Goal: Task Accomplishment & Management: Complete application form

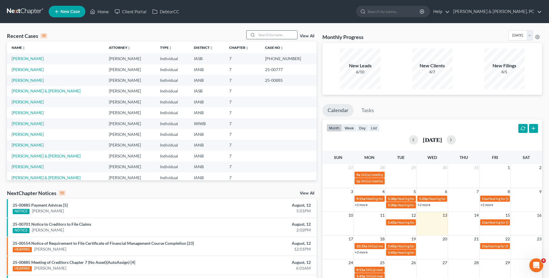
click at [272, 36] on input "search" at bounding box center [277, 35] width 40 height 8
type input "warden"
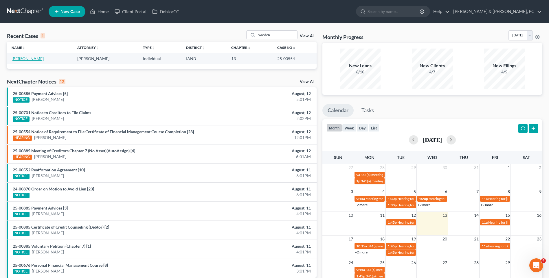
click at [36, 60] on link "[PERSON_NAME]" at bounding box center [28, 58] width 32 height 5
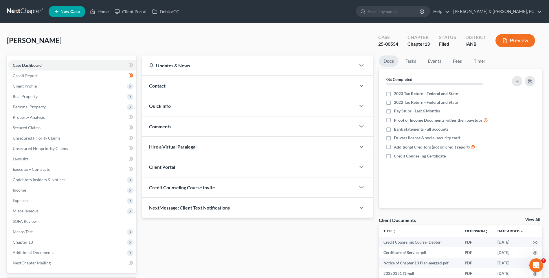
click at [294, 33] on div "[PERSON_NAME] Upgraded Case 25-00554 Chapter Chapter 13 Status Filed District I…" at bounding box center [274, 42] width 535 height 25
click at [26, 192] on span "Income" at bounding box center [19, 190] width 13 height 5
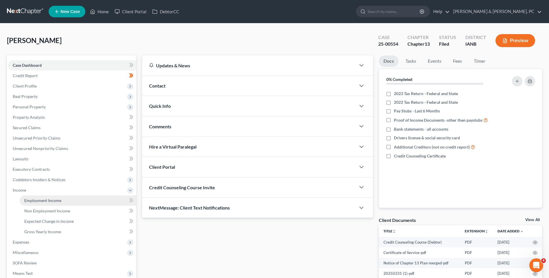
click at [46, 198] on link "Employment Income" at bounding box center [78, 201] width 117 height 10
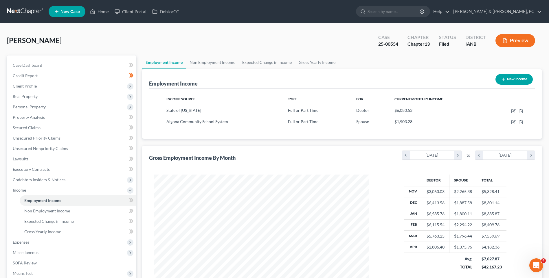
scroll to position [107, 226]
click at [318, 36] on div "[PERSON_NAME] Upgraded Case 25-00554 Chapter Chapter 13 Status Filed District I…" at bounding box center [274, 42] width 535 height 25
click at [290, 126] on td "Full or Part Time" at bounding box center [317, 121] width 68 height 11
click at [197, 123] on span "Algona Community School System" at bounding box center [197, 121] width 62 height 5
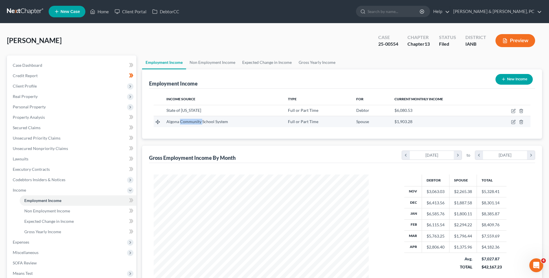
click at [197, 123] on span "Algona Community School System" at bounding box center [197, 121] width 62 height 5
click at [198, 122] on span "Algona Community School System" at bounding box center [197, 121] width 62 height 5
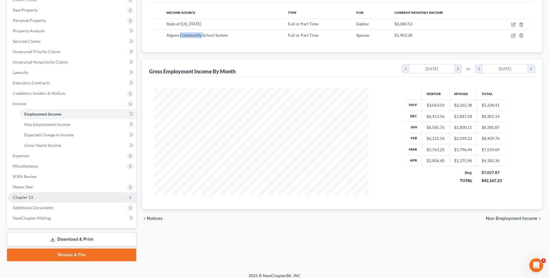
scroll to position [87, 0]
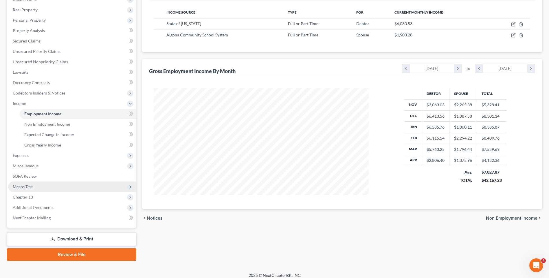
click at [27, 187] on span "Means Test" at bounding box center [23, 186] width 20 height 5
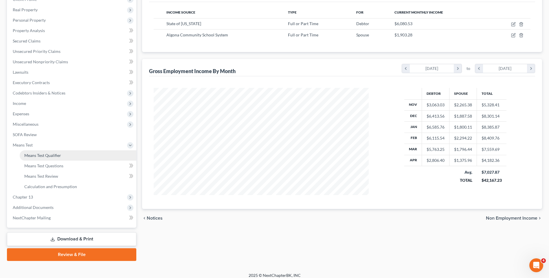
click at [49, 157] on span "Means Test Qualifier" at bounding box center [42, 155] width 37 height 5
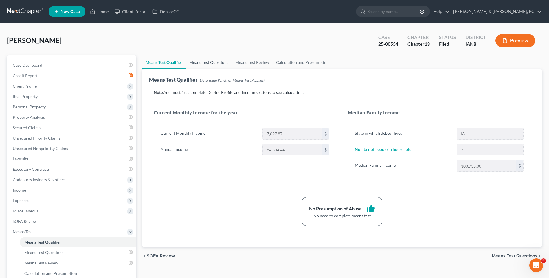
click at [211, 64] on link "Means Test Questions" at bounding box center [209, 63] width 46 height 14
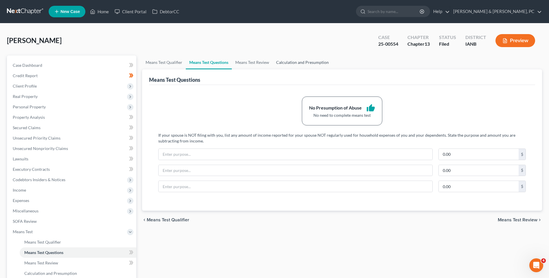
click at [293, 62] on link "Calculation and Presumption" at bounding box center [302, 63] width 60 height 14
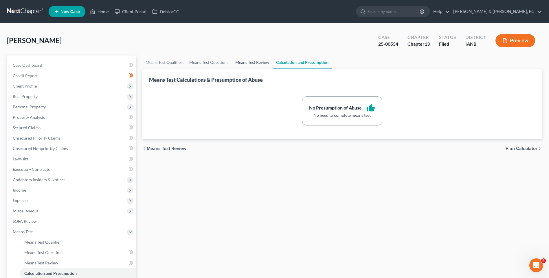
click at [233, 62] on link "Means Test Review" at bounding box center [252, 63] width 41 height 14
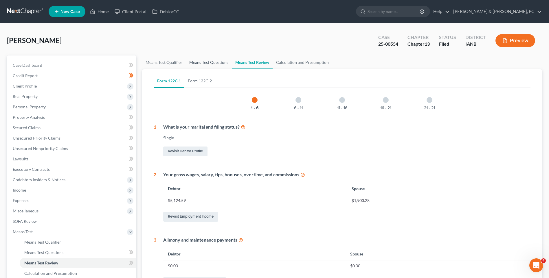
click at [213, 64] on link "Means Test Questions" at bounding box center [209, 63] width 46 height 14
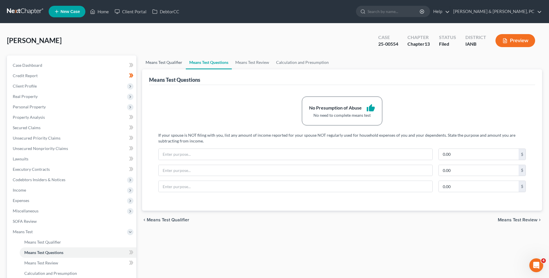
click at [165, 64] on link "Means Test Qualifier" at bounding box center [164, 63] width 44 height 14
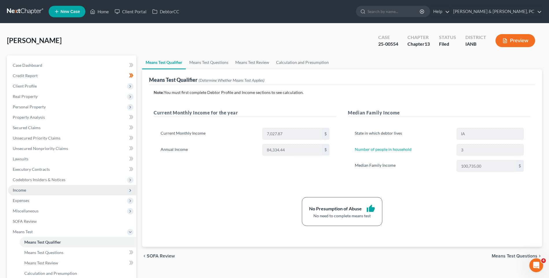
click at [24, 191] on span "Income" at bounding box center [19, 190] width 13 height 5
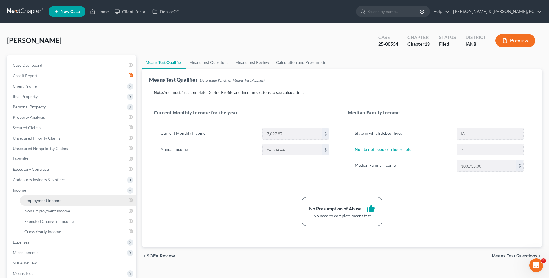
click at [40, 199] on span "Employment Income" at bounding box center [42, 200] width 37 height 5
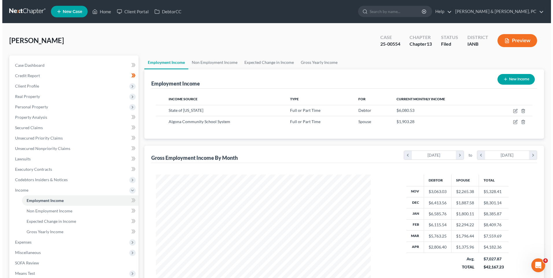
scroll to position [107, 226]
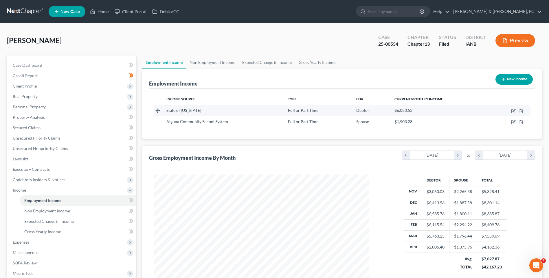
click at [217, 111] on div "State of [US_STATE]" at bounding box center [222, 111] width 113 height 6
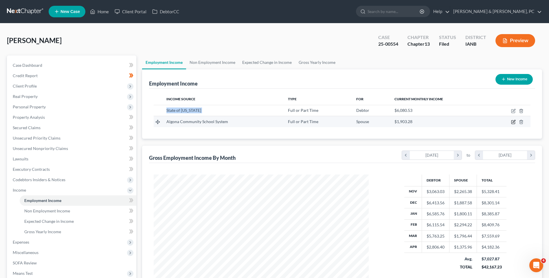
click at [515, 121] on icon "button" at bounding box center [513, 121] width 3 height 3
select select "0"
select select "16"
select select "0"
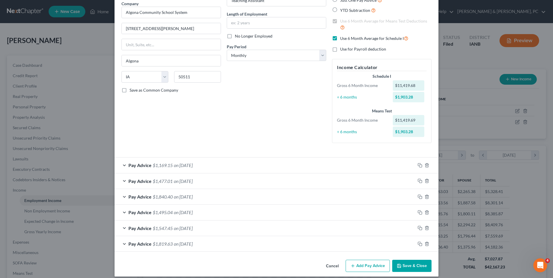
scroll to position [54, 0]
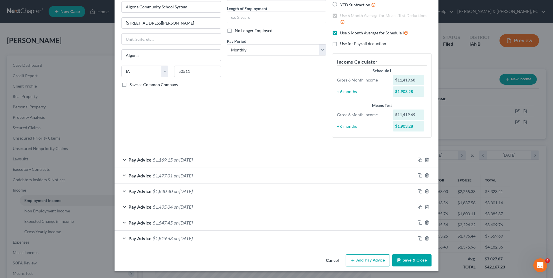
click at [130, 117] on div "Employment Type * Select Full or [DEMOGRAPHIC_DATA] Employment Self Employment …" at bounding box center [171, 58] width 105 height 170
click at [130, 177] on span "Pay Advice" at bounding box center [139, 175] width 23 height 5
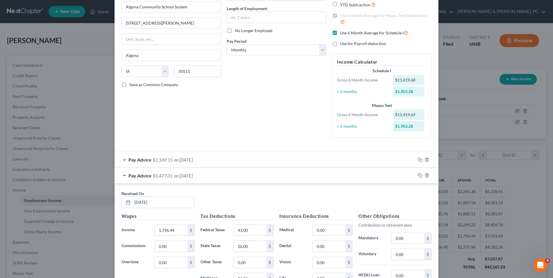
scroll to position [83, 0]
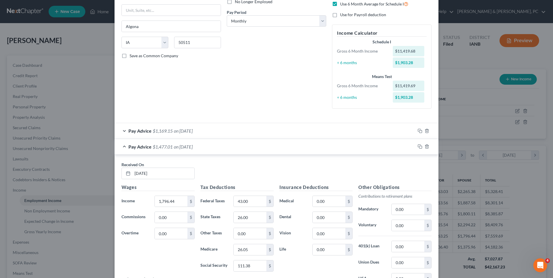
click at [188, 107] on div "Employment Type * Select Full or [DEMOGRAPHIC_DATA] Employment Self Employment …" at bounding box center [171, 29] width 105 height 170
click at [132, 143] on div "Pay Advice $1,477.01 on [DATE]" at bounding box center [265, 146] width 301 height 15
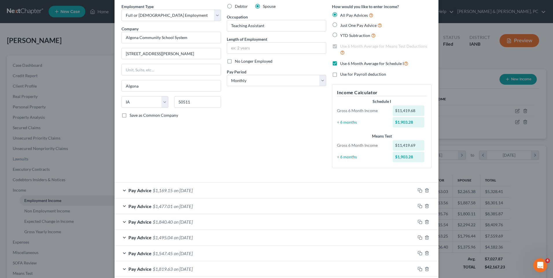
scroll to position [0, 0]
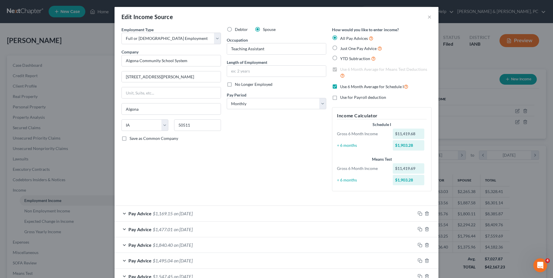
click at [177, 211] on span "on [DATE]" at bounding box center [183, 213] width 19 height 5
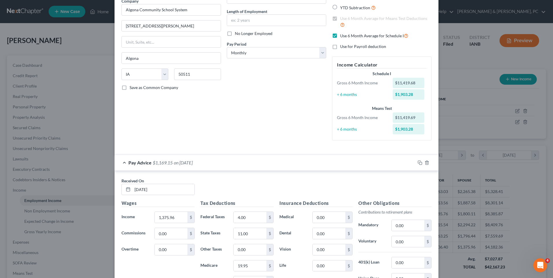
scroll to position [58, 0]
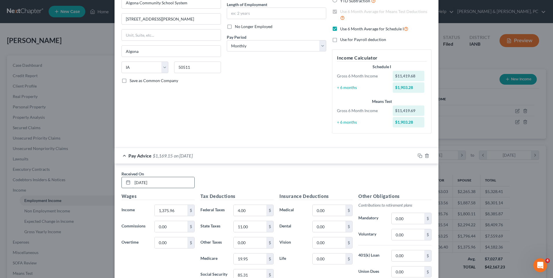
drag, startPoint x: 169, startPoint y: 178, endPoint x: 166, endPoint y: 180, distance: 3.5
click at [168, 178] on input "[DATE]" at bounding box center [163, 182] width 62 height 11
click at [128, 157] on span "Pay Advice" at bounding box center [139, 155] width 23 height 5
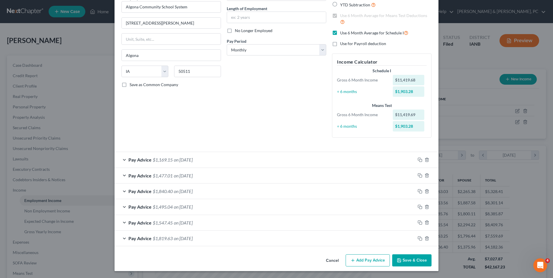
scroll to position [54, 0]
click at [95, 29] on div "Edit Income Source × Employment Type * Select Full or [DEMOGRAPHIC_DATA] Employ…" at bounding box center [276, 139] width 553 height 278
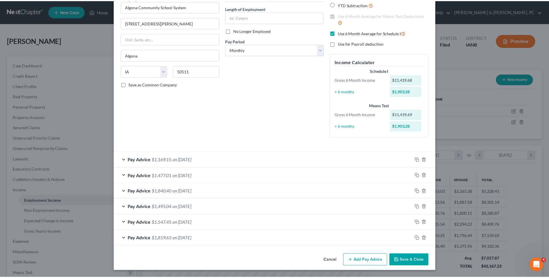
scroll to position [0, 0]
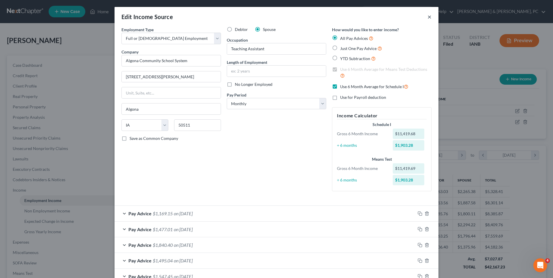
click at [428, 17] on button "×" at bounding box center [430, 16] width 4 height 7
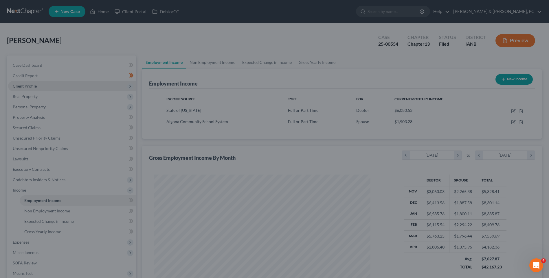
scroll to position [289143, 289024]
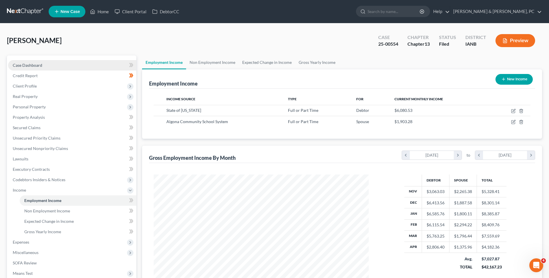
click at [32, 67] on span "Case Dashboard" at bounding box center [28, 65] width 30 height 5
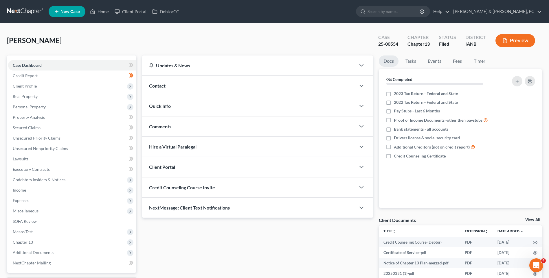
click at [191, 86] on div "Contact" at bounding box center [248, 86] width 213 height 20
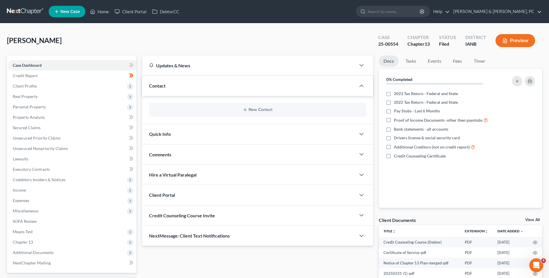
click at [85, 39] on div "[PERSON_NAME] Upgraded Case 25-00554 Chapter Chapter 13 Status Filed District I…" at bounding box center [274, 42] width 535 height 25
click at [420, 12] on input "search" at bounding box center [393, 11] width 53 height 11
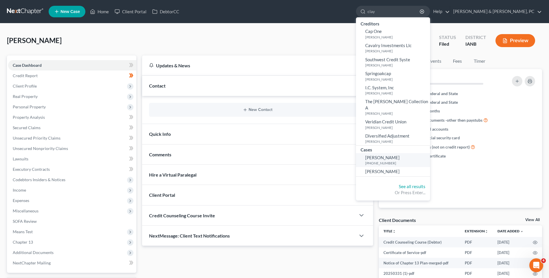
type input "clay"
click at [399, 155] on span "[PERSON_NAME]" at bounding box center [382, 157] width 34 height 5
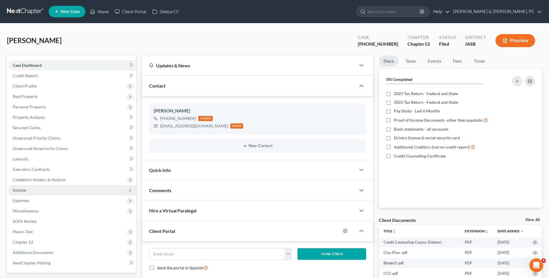
click at [22, 191] on span "Income" at bounding box center [19, 190] width 13 height 5
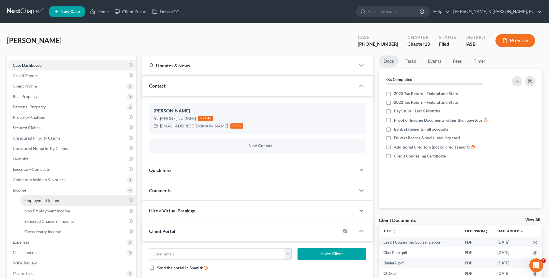
click at [50, 201] on span "Employment Income" at bounding box center [42, 200] width 37 height 5
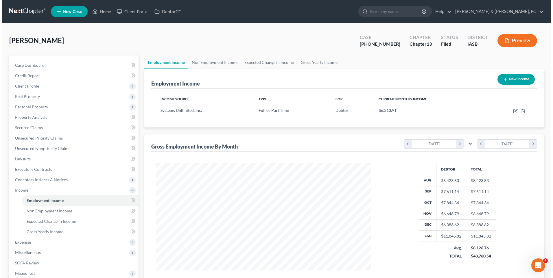
scroll to position [107, 226]
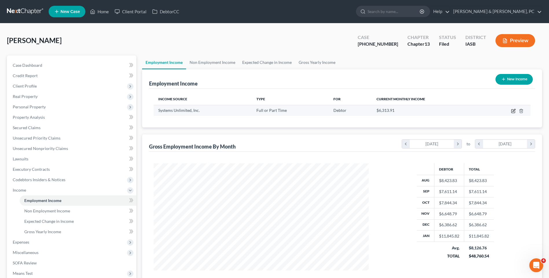
click at [514, 111] on icon "button" at bounding box center [513, 110] width 3 height 3
select select "0"
select select "16"
select select "2"
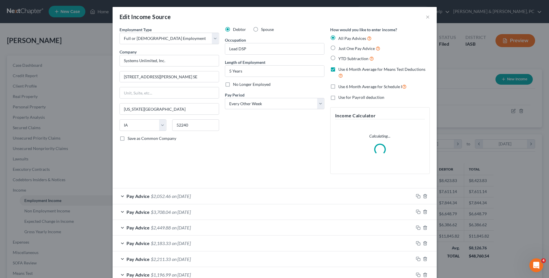
scroll to position [108, 229]
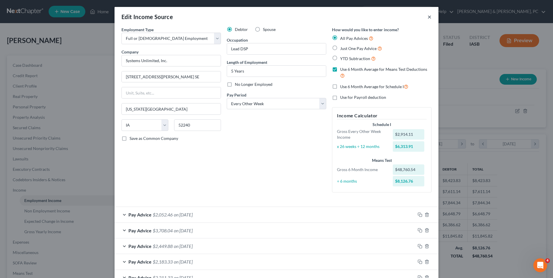
click at [428, 15] on button "×" at bounding box center [430, 16] width 4 height 7
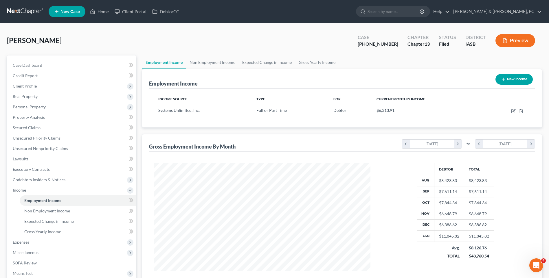
scroll to position [289143, 289024]
click at [197, 33] on div "[PERSON_NAME] Upgraded Case [PHONE_NUMBER] Chapter Chapter 13 Status Filed Dist…" at bounding box center [274, 42] width 535 height 25
